Goal: Navigation & Orientation: Find specific page/section

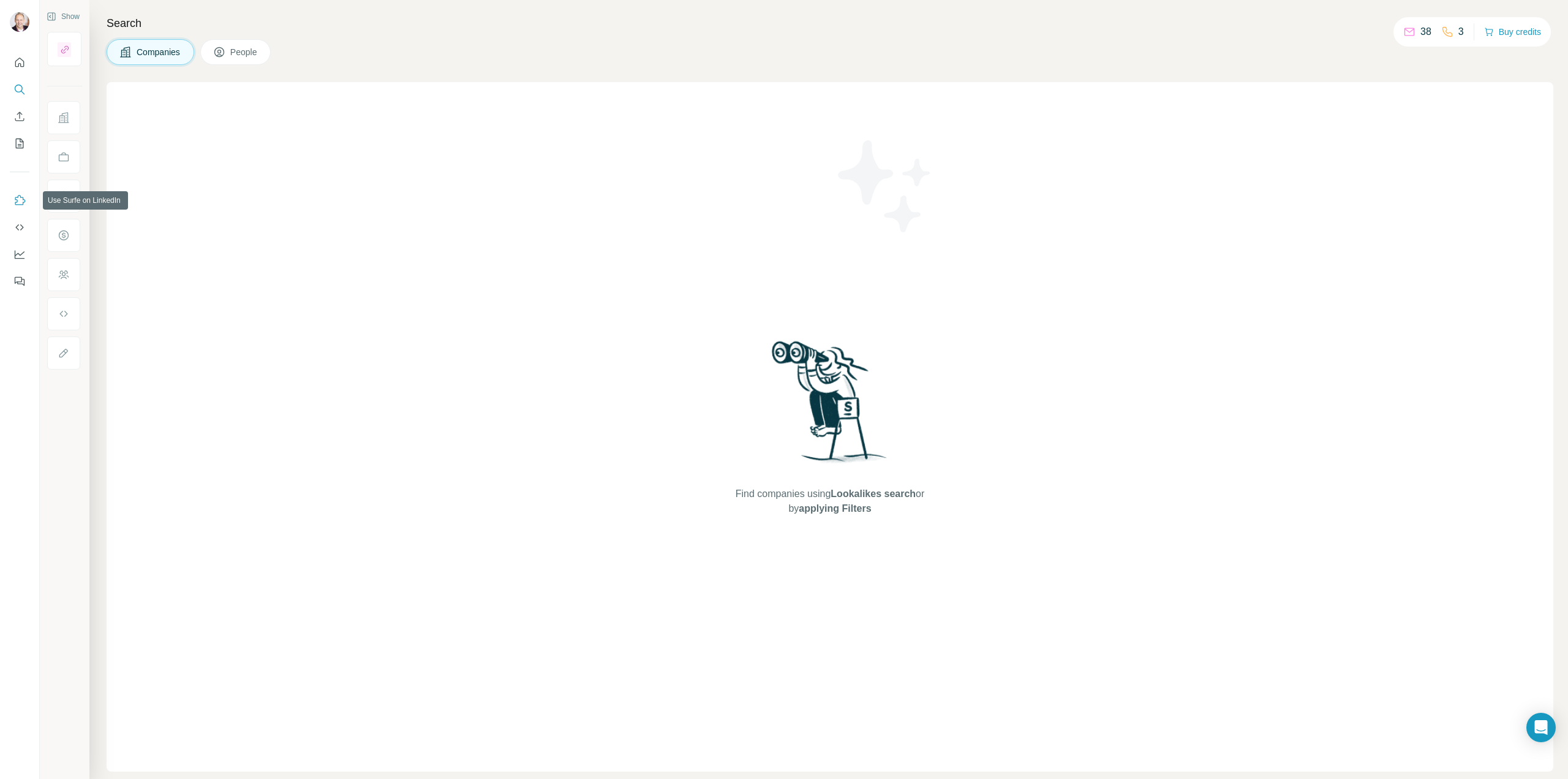
click at [24, 200] on icon "Use Surfe on LinkedIn" at bounding box center [21, 199] width 10 height 10
click at [21, 222] on icon "Use Surfe API" at bounding box center [19, 227] width 12 height 12
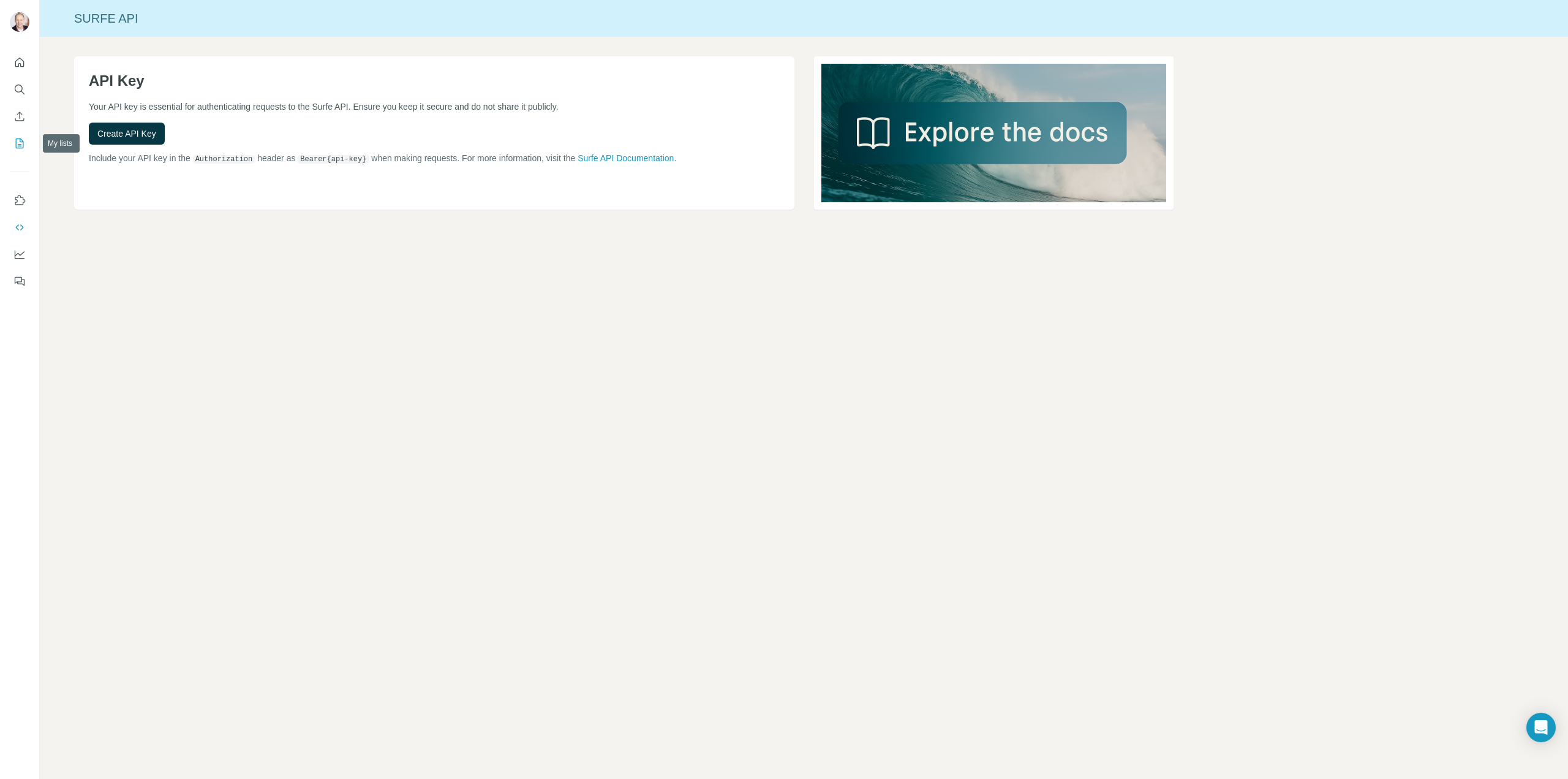
click at [17, 136] on button "My lists" at bounding box center [19, 144] width 19 height 22
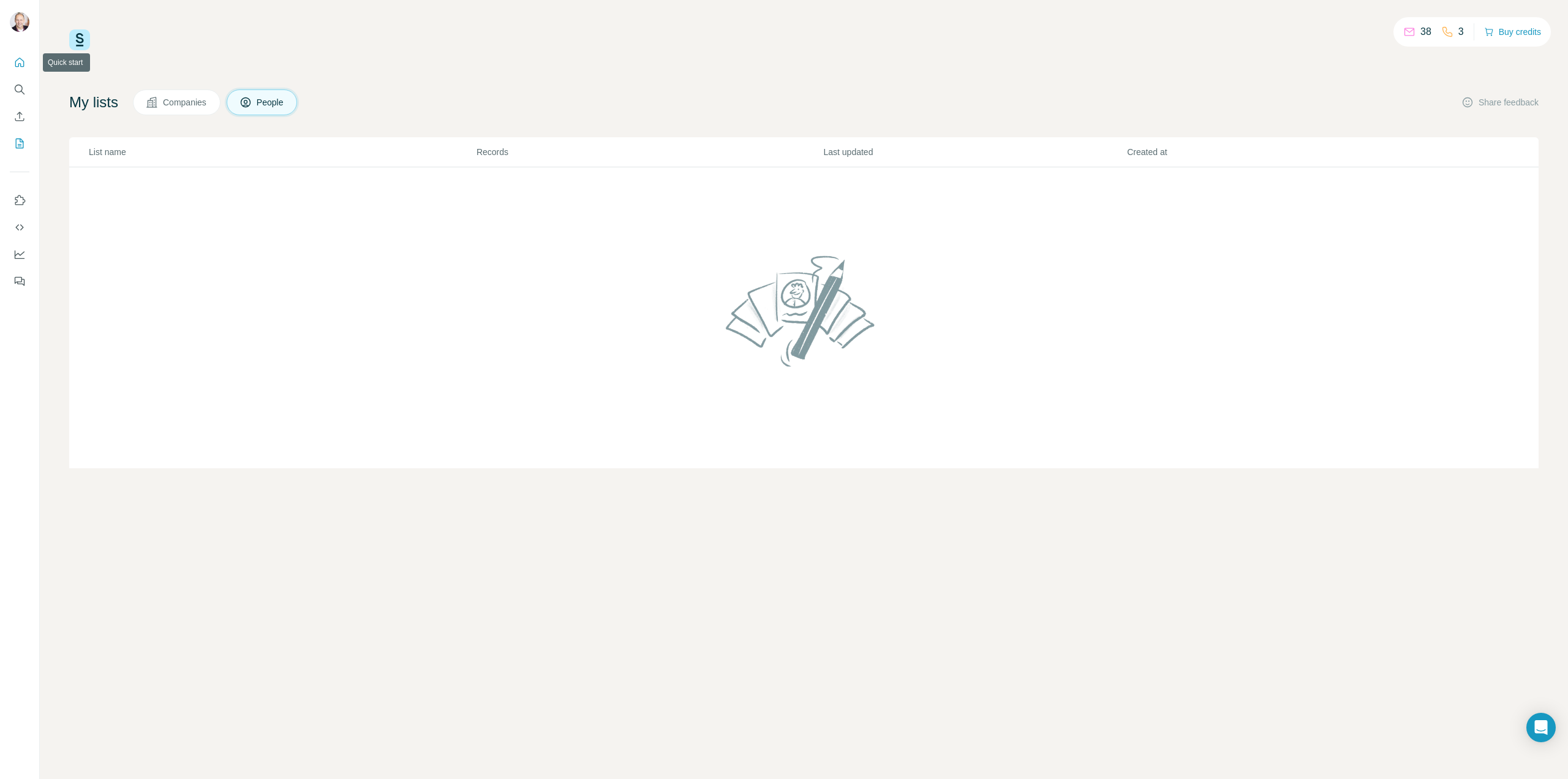
click at [21, 57] on icon "Quick start" at bounding box center [19, 62] width 12 height 12
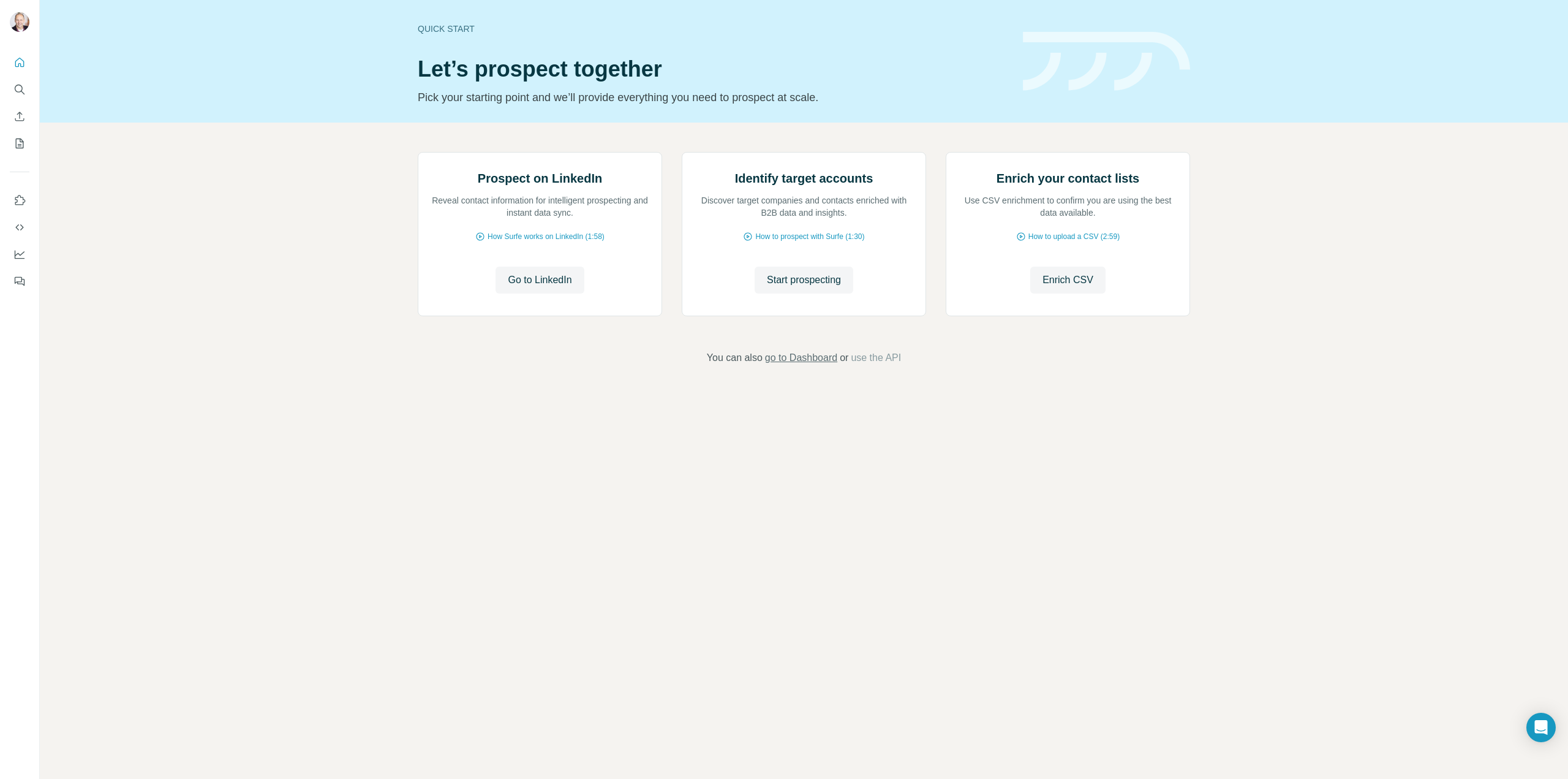
click at [797, 365] on span "go to Dashboard" at bounding box center [801, 357] width 72 height 15
